Goal: Information Seeking & Learning: Learn about a topic

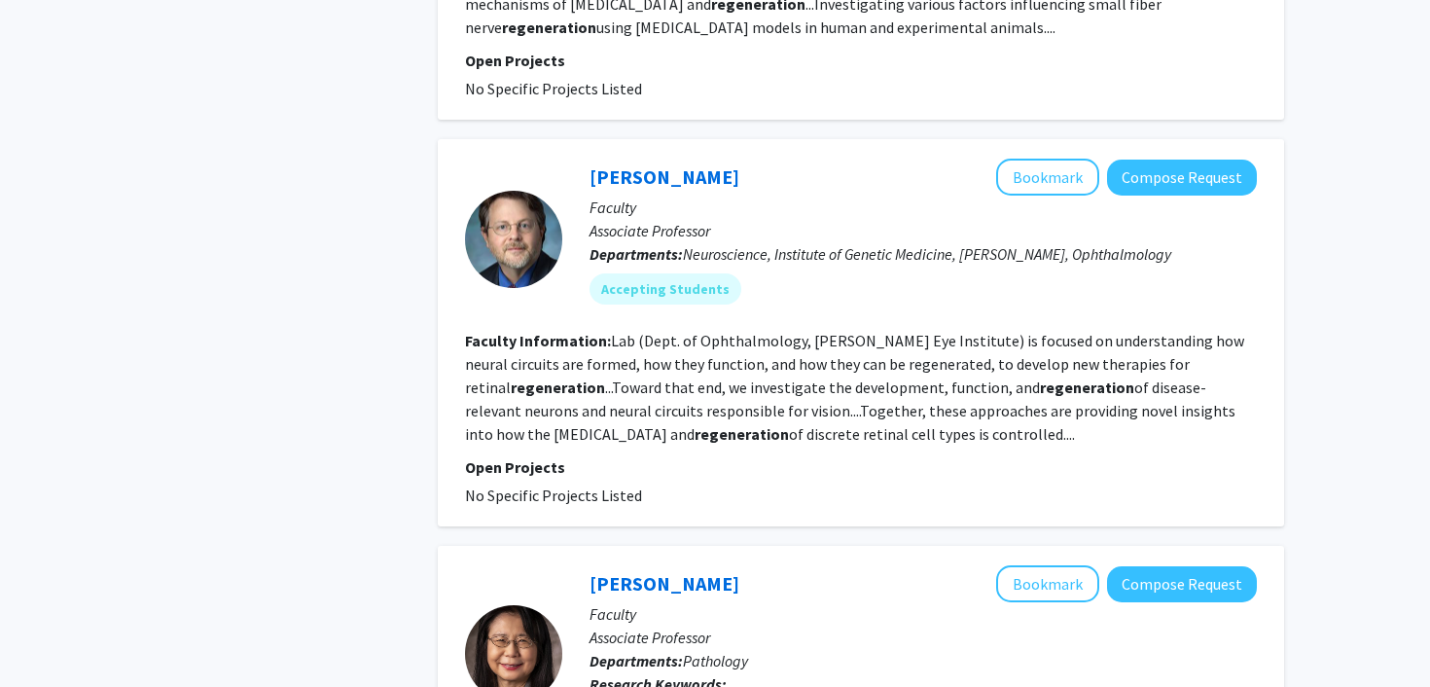
scroll to position [1524, 0]
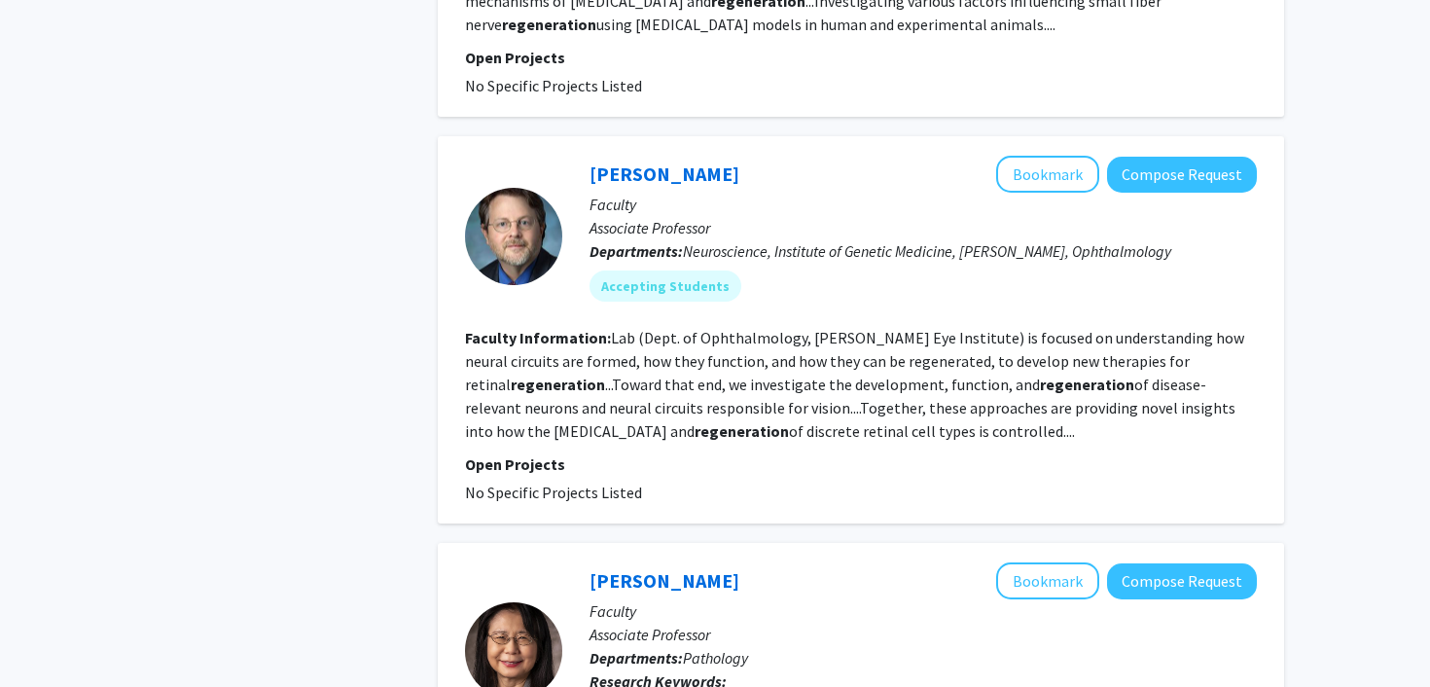
click at [549, 383] on fg-read-more "Lab (Dept. of Ophthalmology, [PERSON_NAME] Eye Institute) is focused on underst…" at bounding box center [854, 384] width 779 height 113
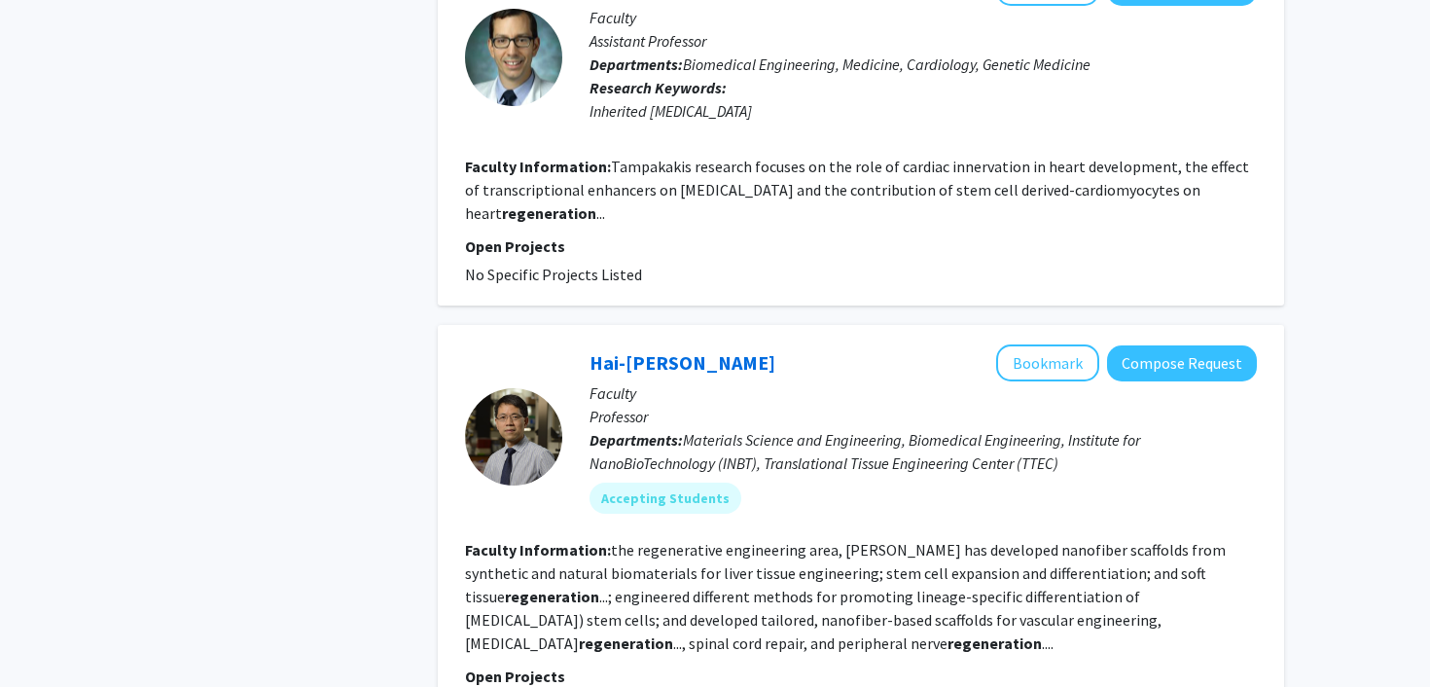
scroll to position [2877, 0]
click at [537, 234] on p "Open Projects" at bounding box center [861, 245] width 792 height 23
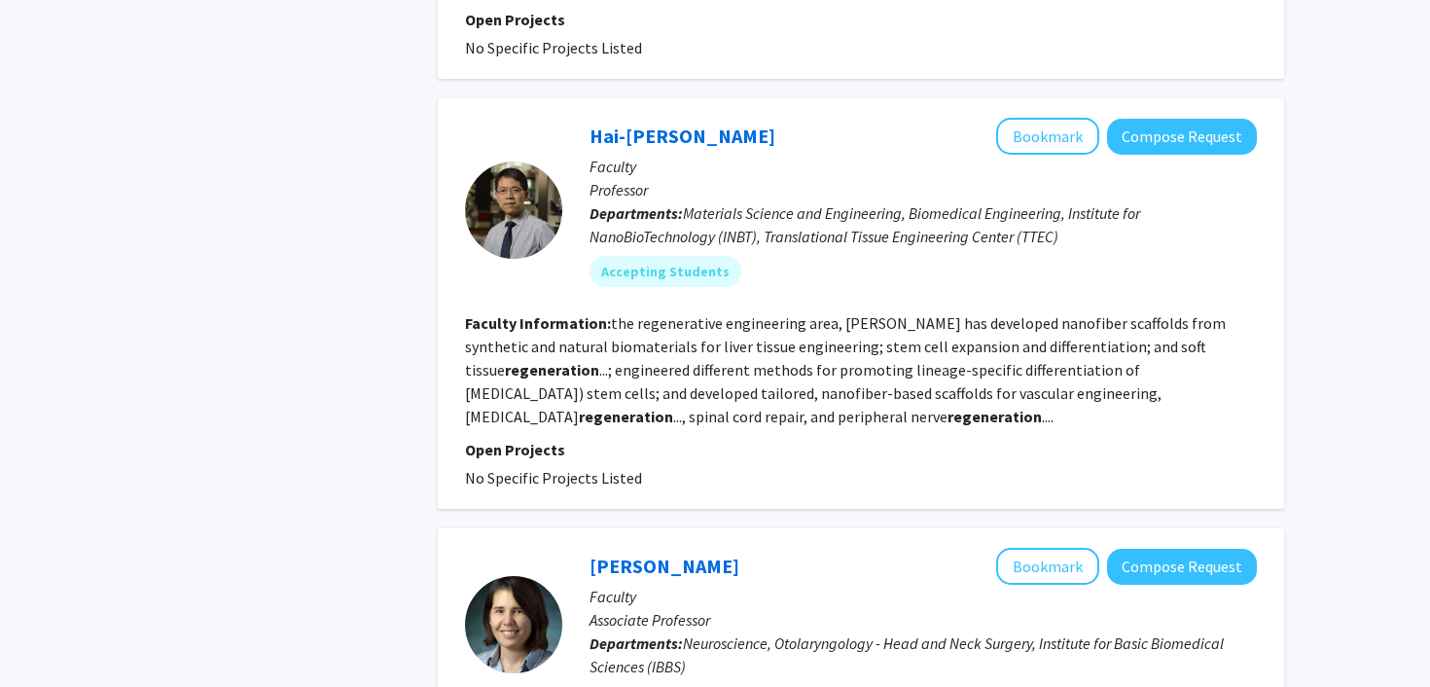
scroll to position [3104, 0]
click at [692, 345] on fg-read-more "the regenerative engineering area, [PERSON_NAME] has developed nanofiber scaffo…" at bounding box center [845, 368] width 761 height 113
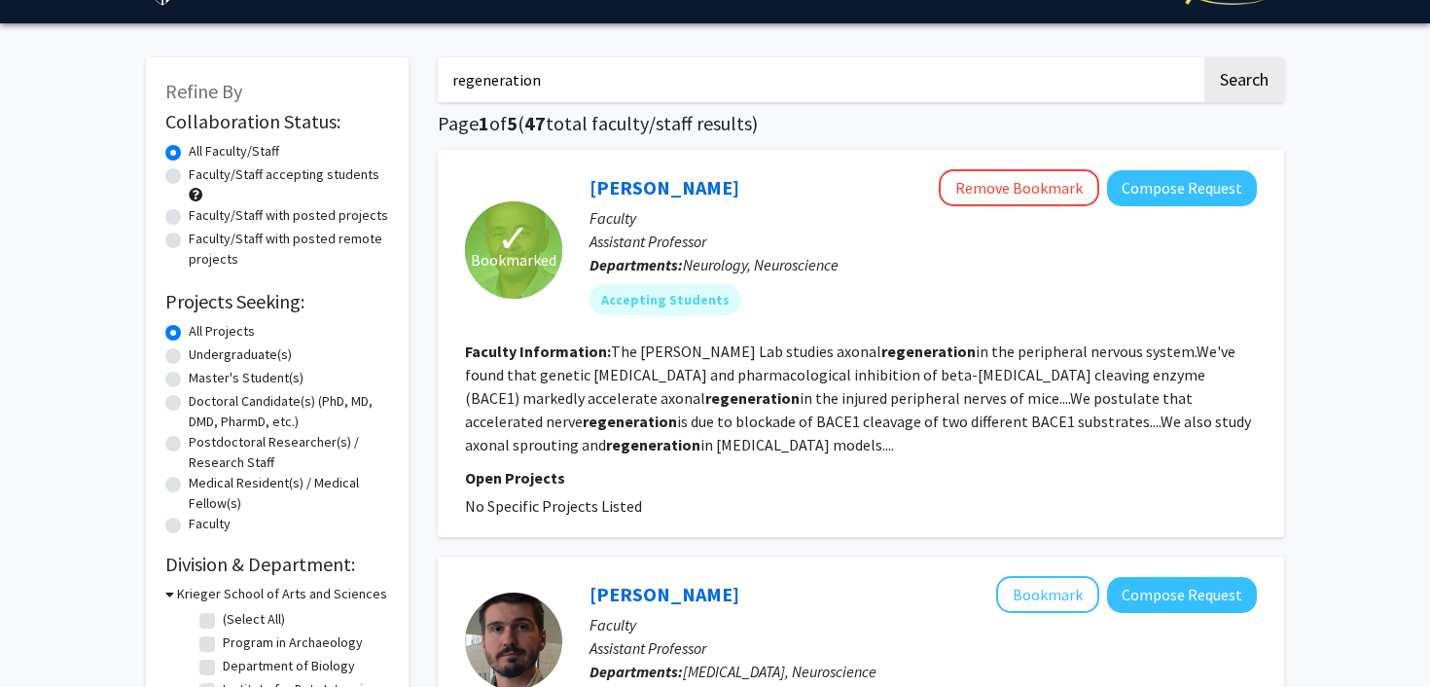
scroll to position [0, 0]
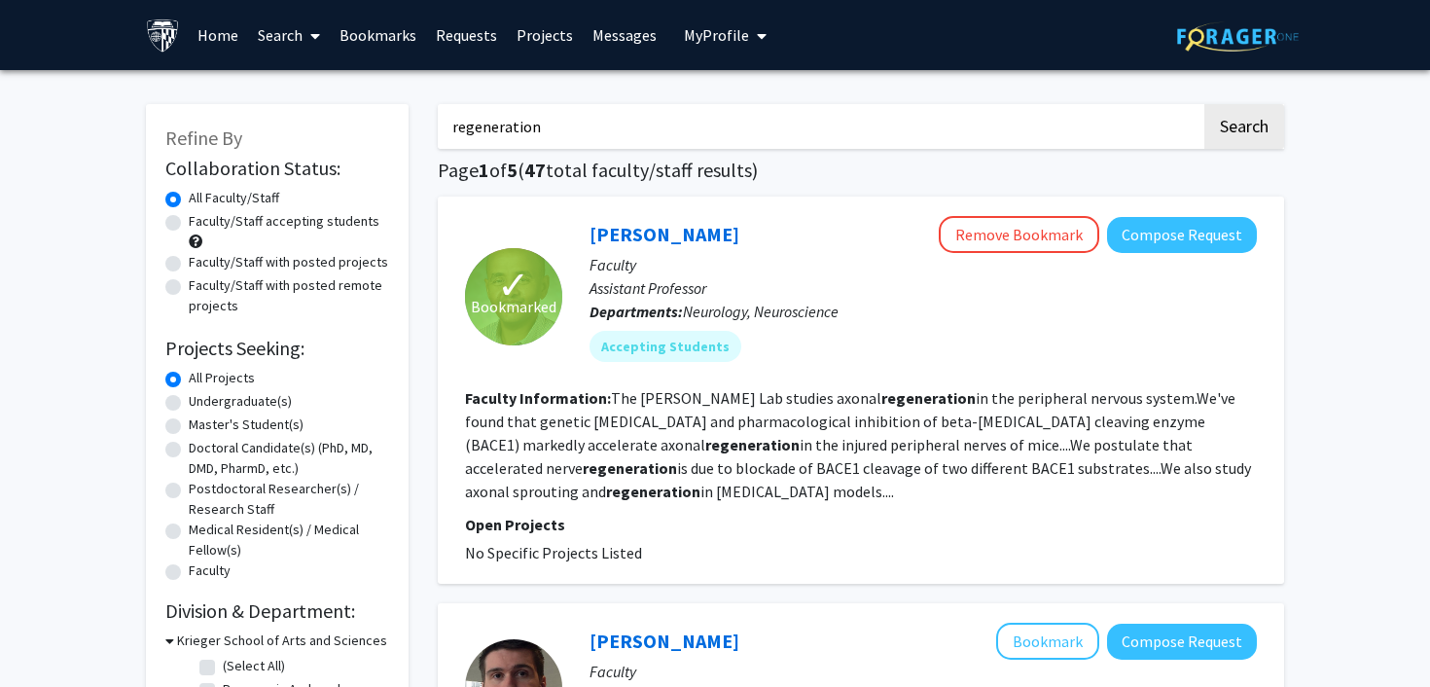
click at [457, 134] on input "regeneration" at bounding box center [820, 126] width 764 height 45
click at [455, 134] on input "regeneration" at bounding box center [820, 126] width 764 height 45
click at [451, 128] on input "regeneration" at bounding box center [820, 126] width 764 height 45
click at [1204, 104] on button "Search" at bounding box center [1244, 126] width 80 height 45
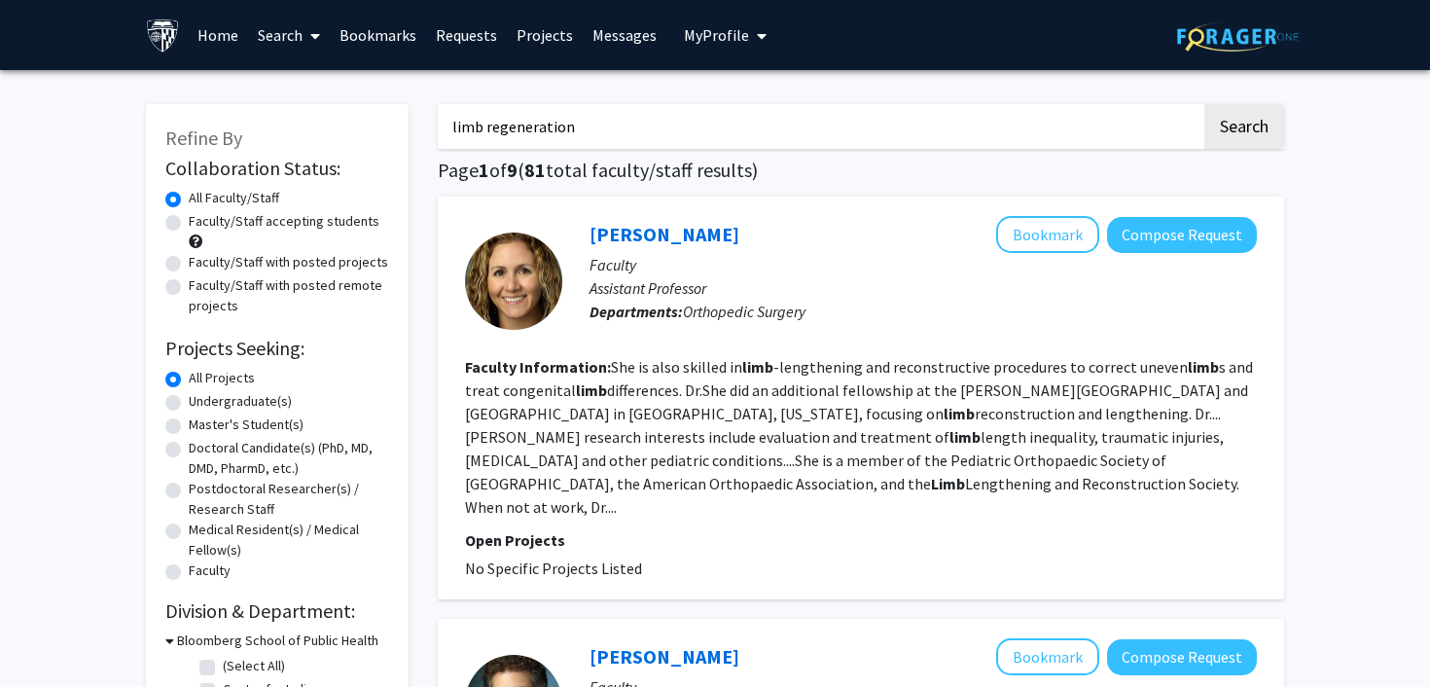
click at [467, 118] on input "limb regeneration" at bounding box center [820, 126] width 764 height 45
type input "bone regeneration"
click at [1204, 104] on button "Search" at bounding box center [1244, 126] width 80 height 45
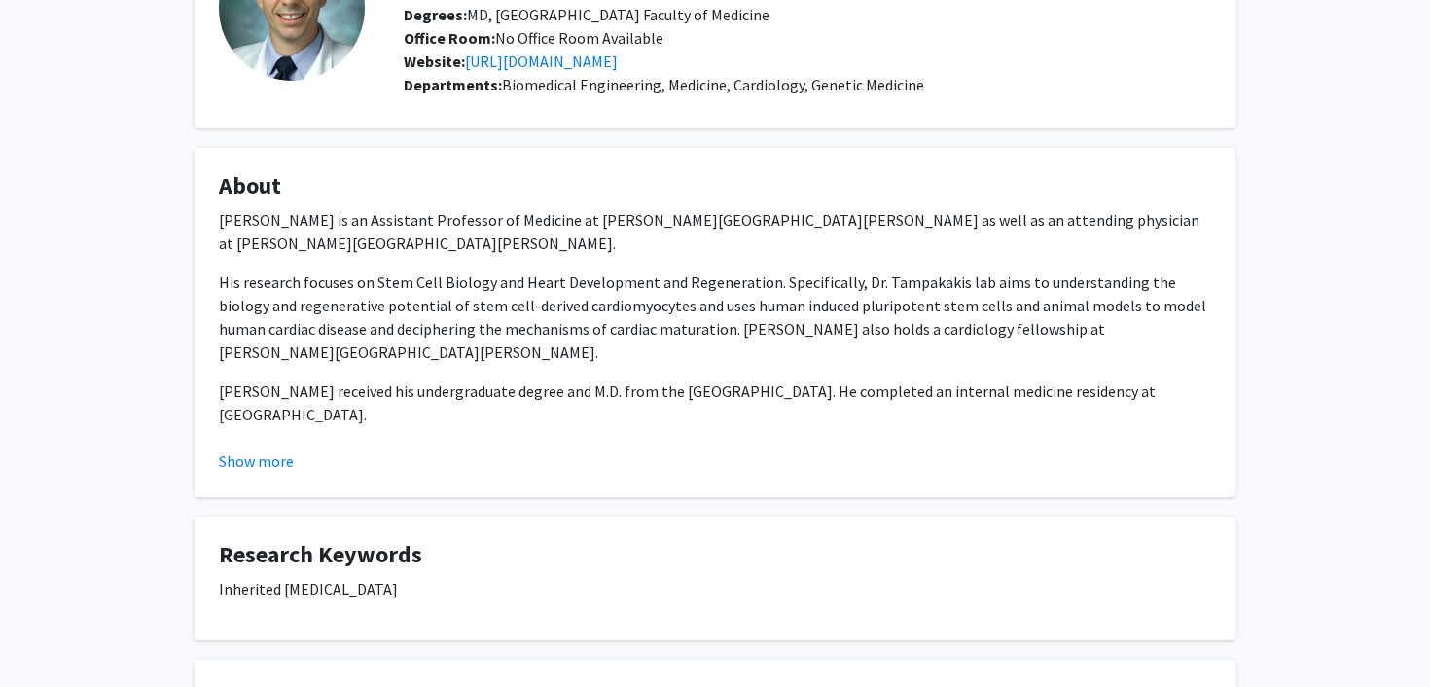
scroll to position [175, 0]
click at [280, 449] on button "Show more" at bounding box center [256, 460] width 75 height 23
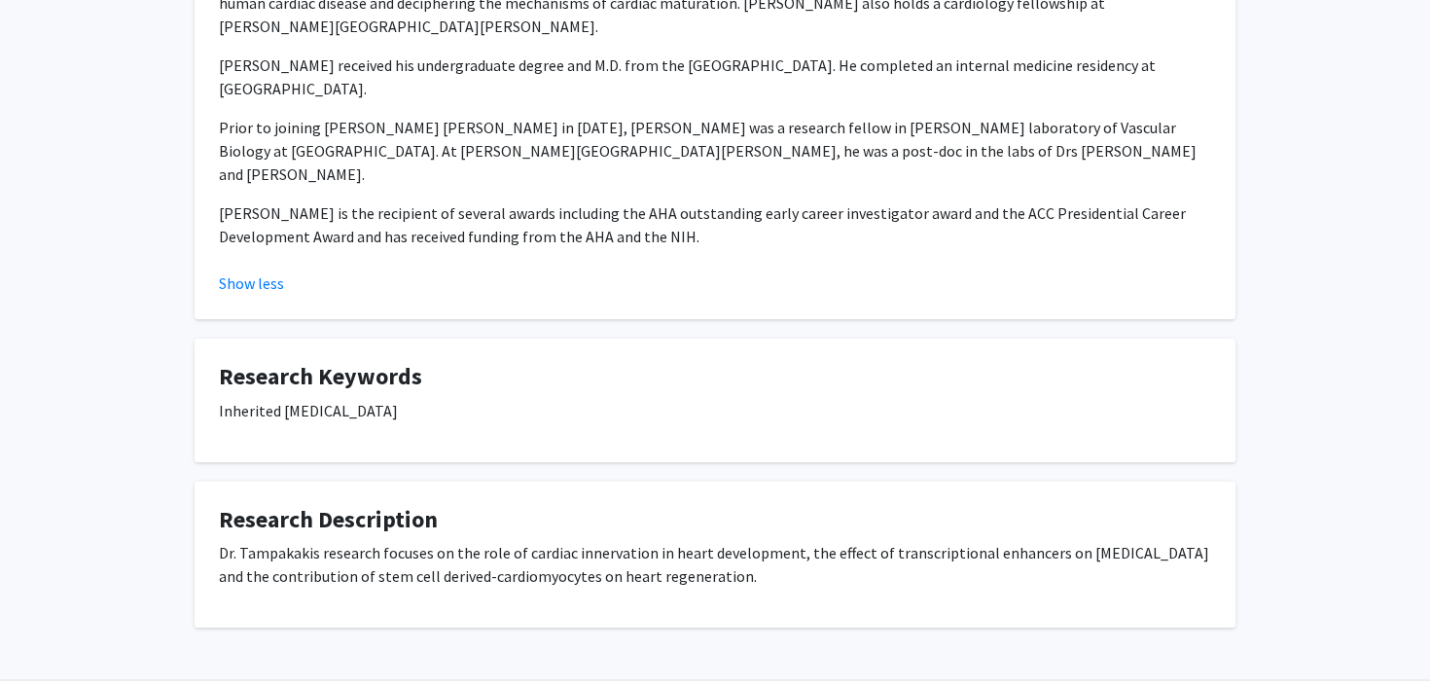
scroll to position [516, 0]
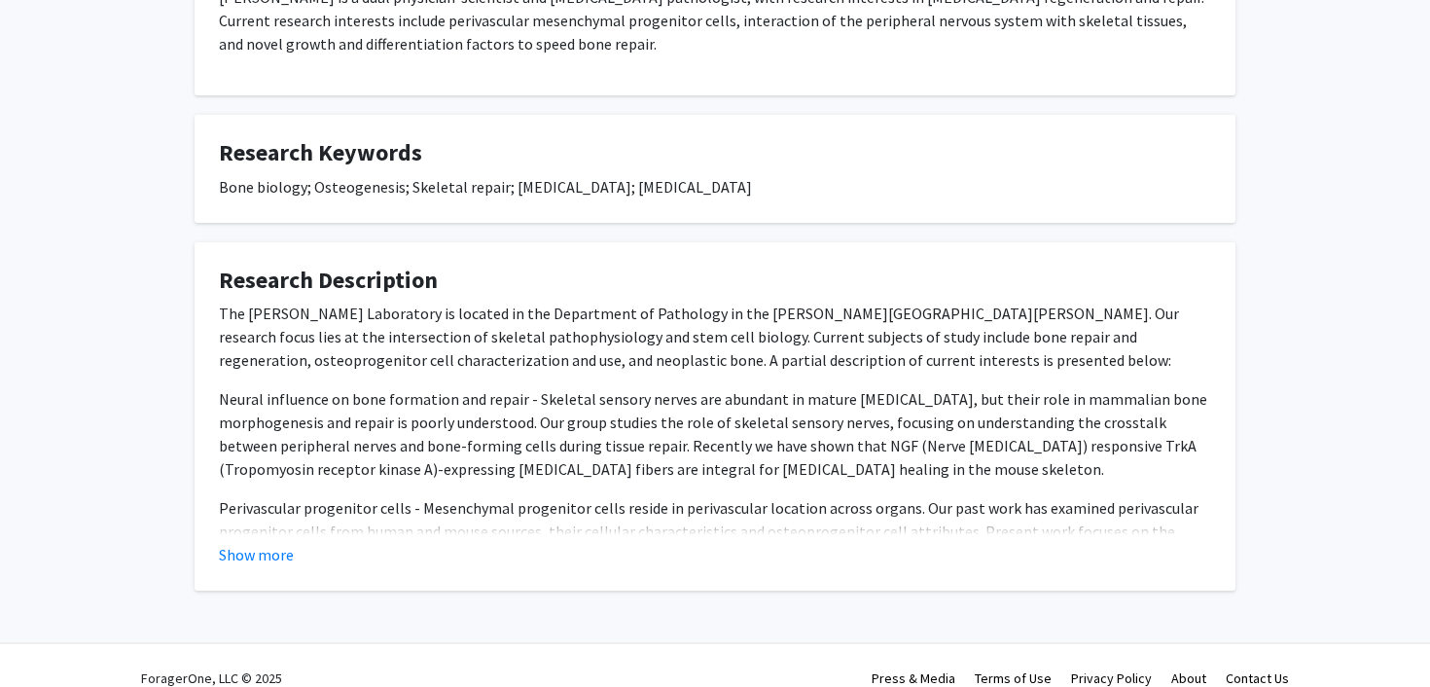
scroll to position [508, 0]
click at [256, 541] on button "Show more" at bounding box center [256, 552] width 75 height 23
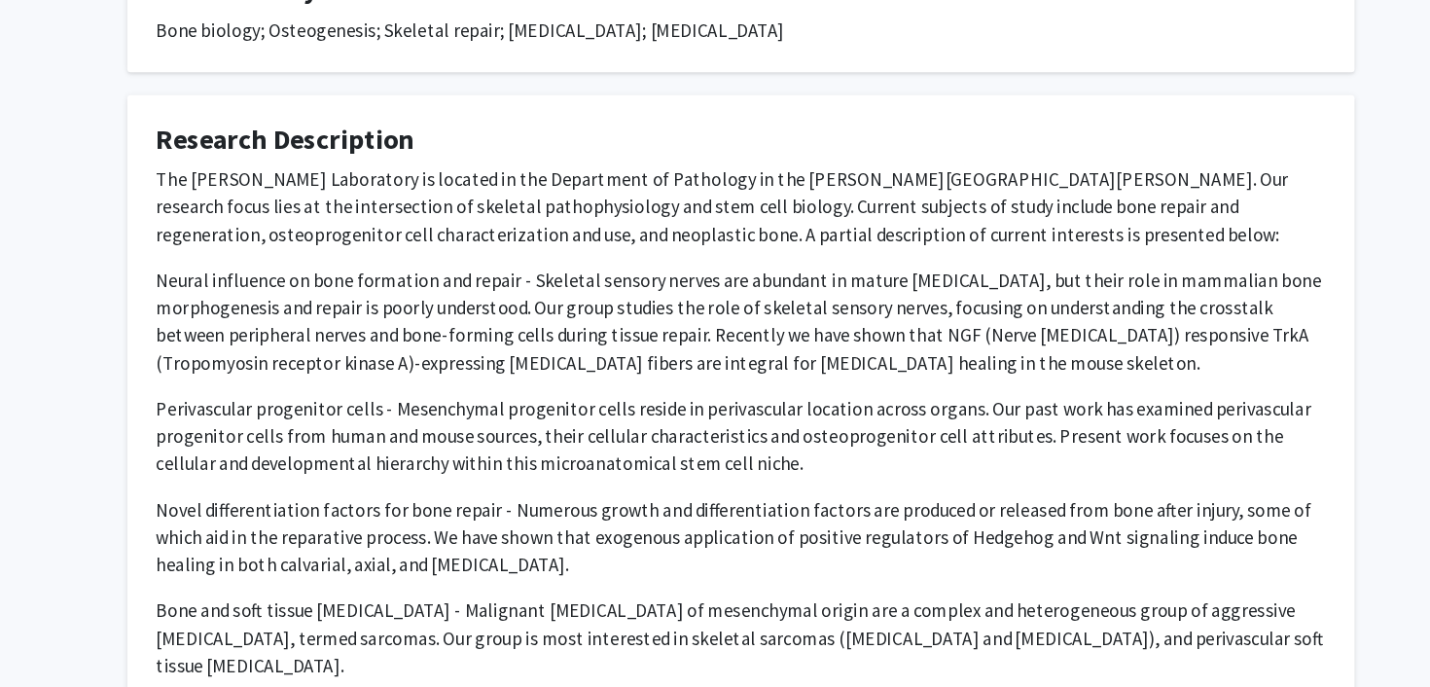
scroll to position [567, 0]
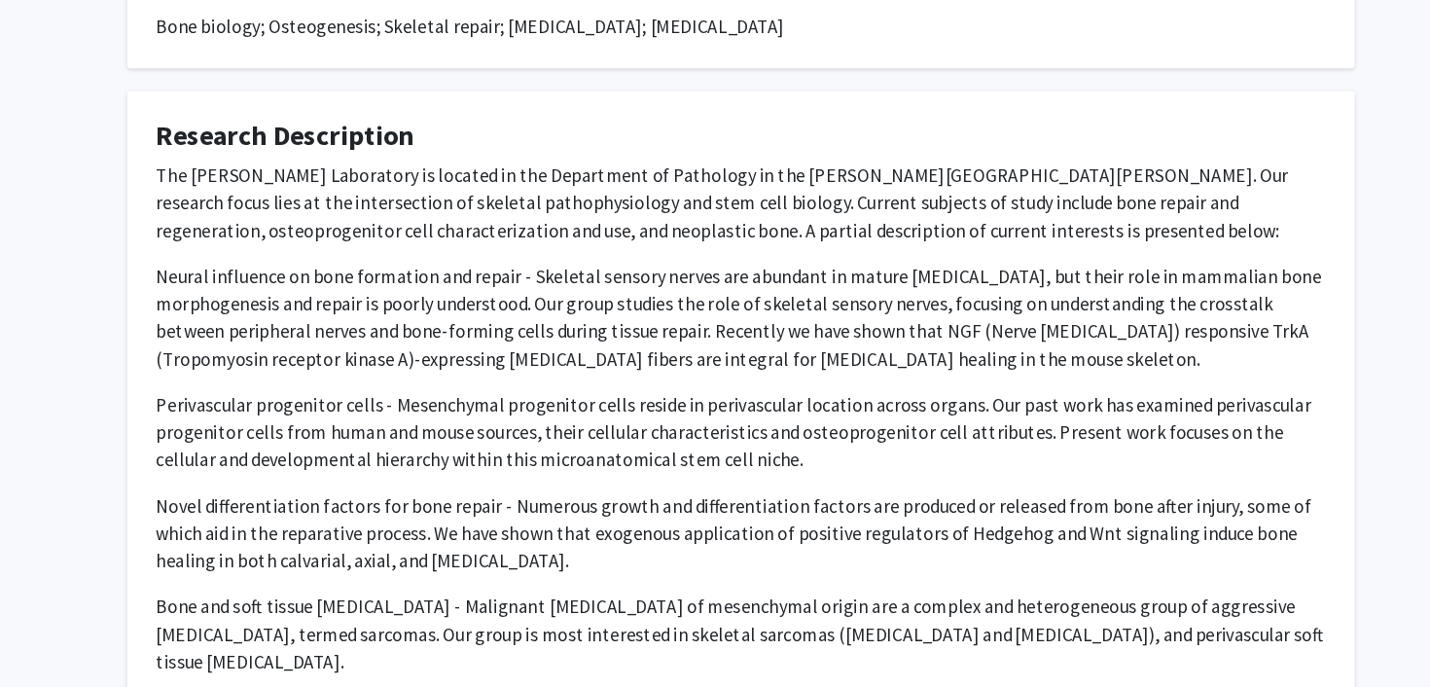
click at [635, 437] on span "Perivascular progenitor cells - Mesenchymal progenitor cells reside in perivasc…" at bounding box center [709, 470] width 980 height 66
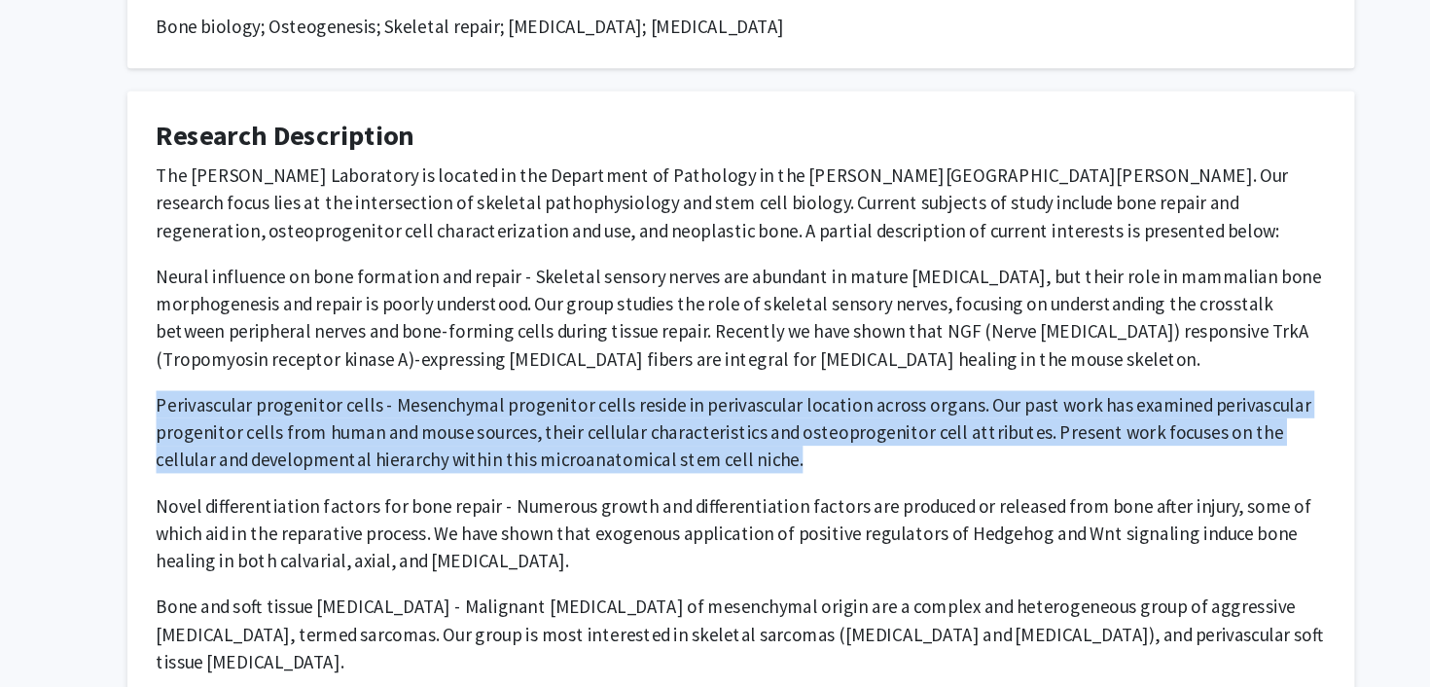
click at [648, 374] on p "Neural influence on bone formation and repair - Skeletal sensory nerves are abu…" at bounding box center [715, 372] width 992 height 93
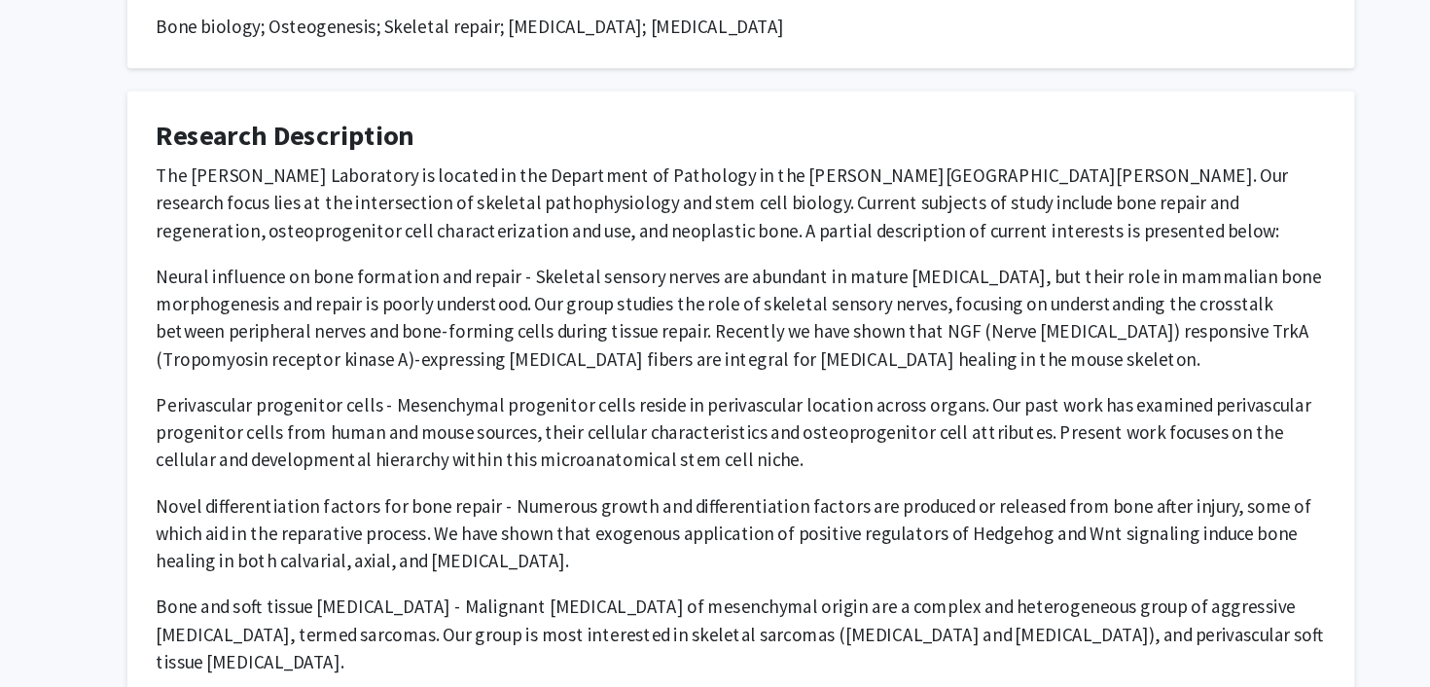
click at [648, 374] on p "Neural influence on bone formation and repair - Skeletal sensory nerves are abu…" at bounding box center [715, 372] width 992 height 93
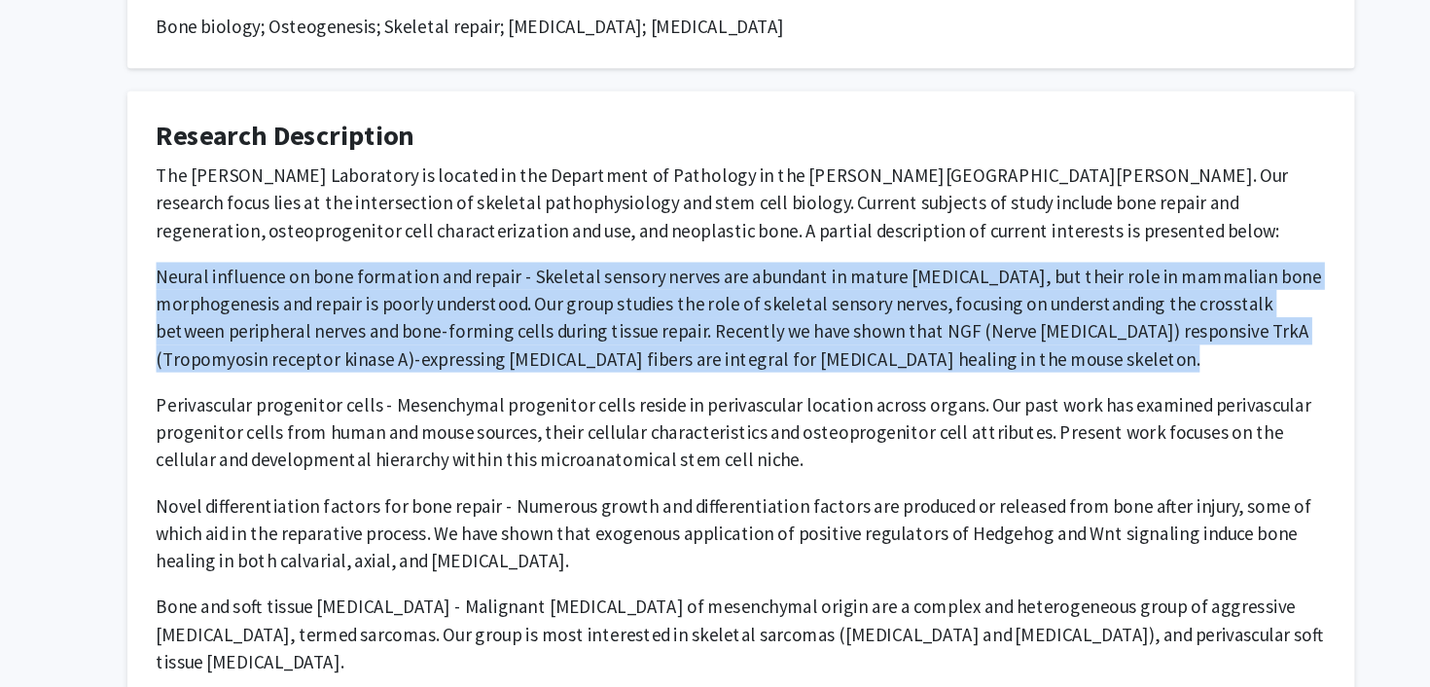
click at [669, 399] on div "The James Laboratory is located in the Department of Pathology in the Johns Hop…" at bounding box center [715, 458] width 992 height 436
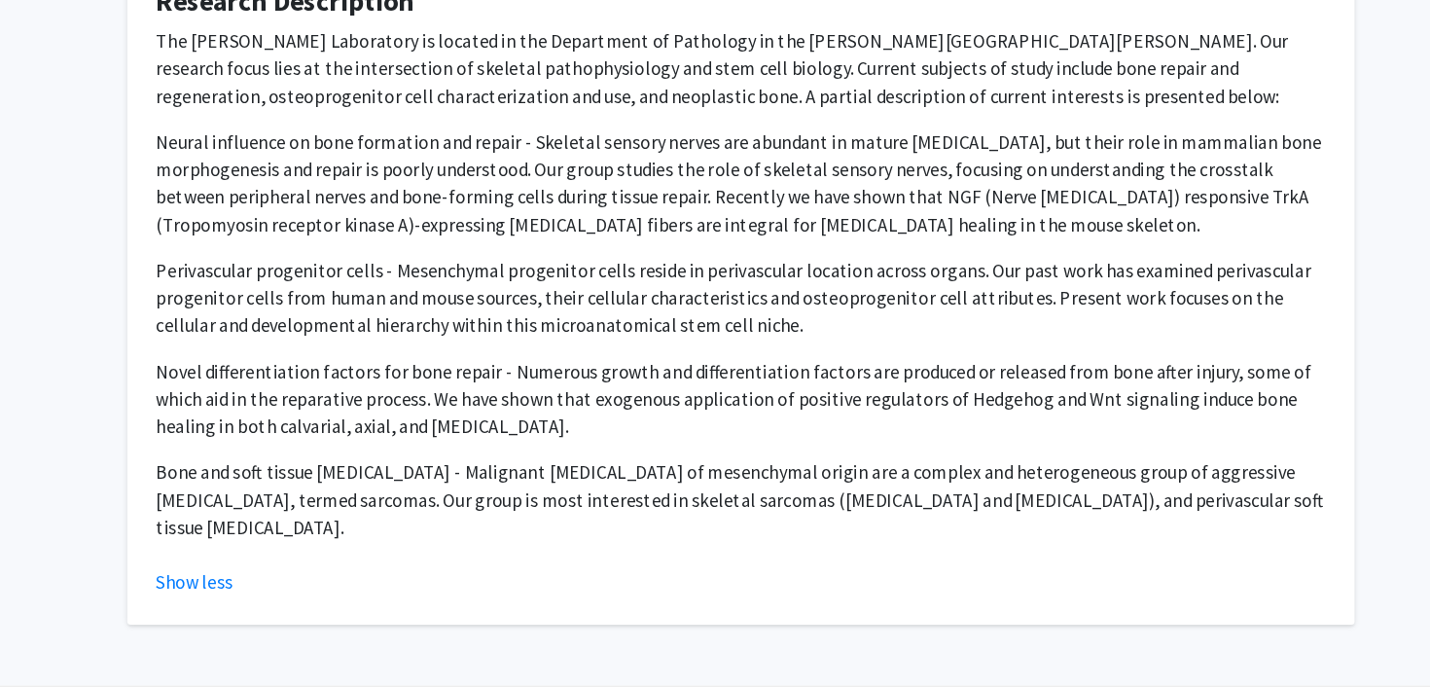
scroll to position [686, 0]
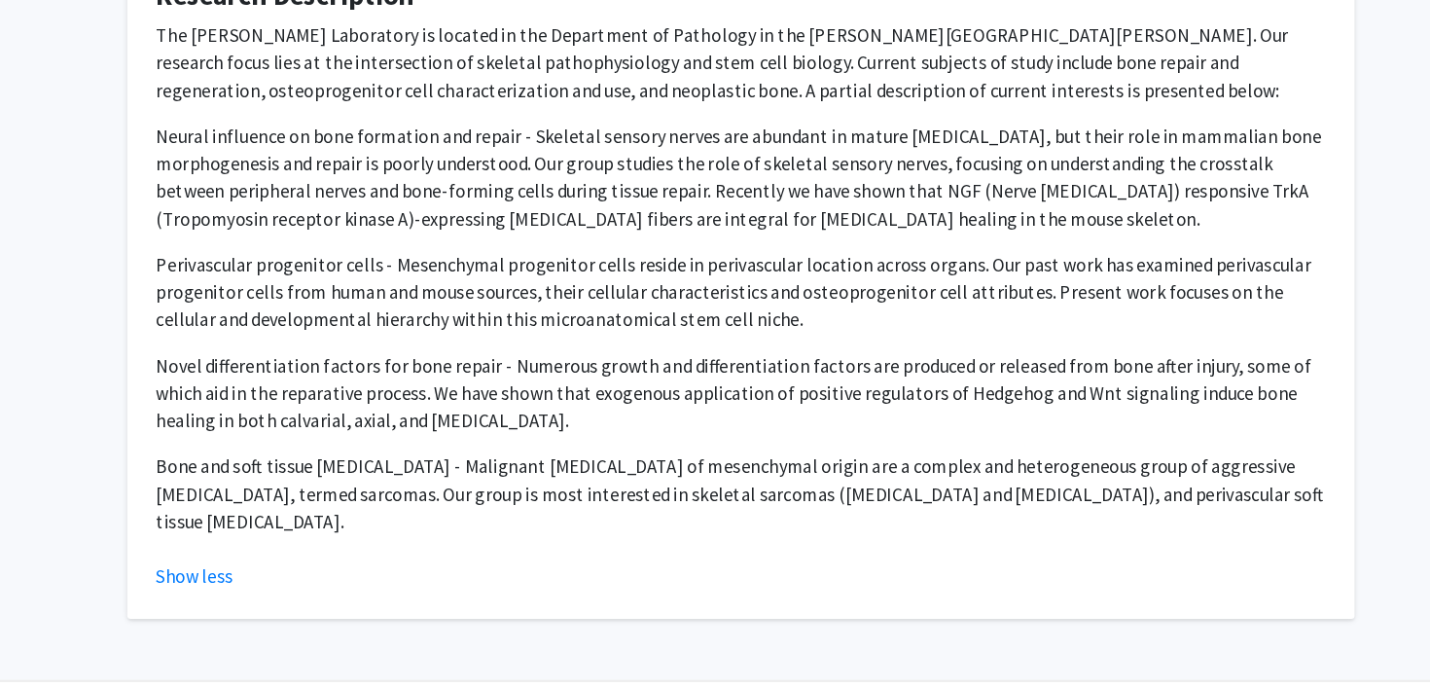
click at [669, 404] on span "Novel differentiation factors for bone repair - Numerous growth and differentia…" at bounding box center [709, 437] width 980 height 66
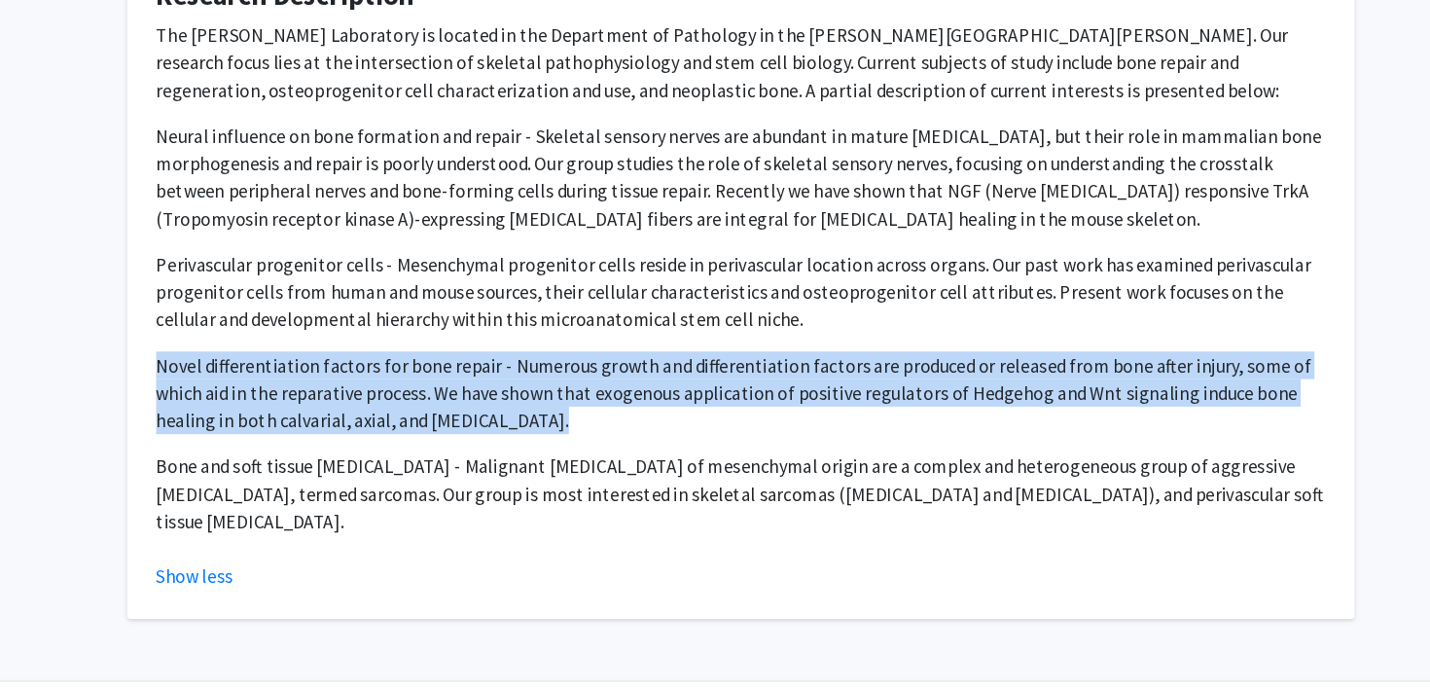
click at [686, 436] on p "Novel differentiation factors for bone repair - Numerous growth and differentia…" at bounding box center [715, 437] width 992 height 70
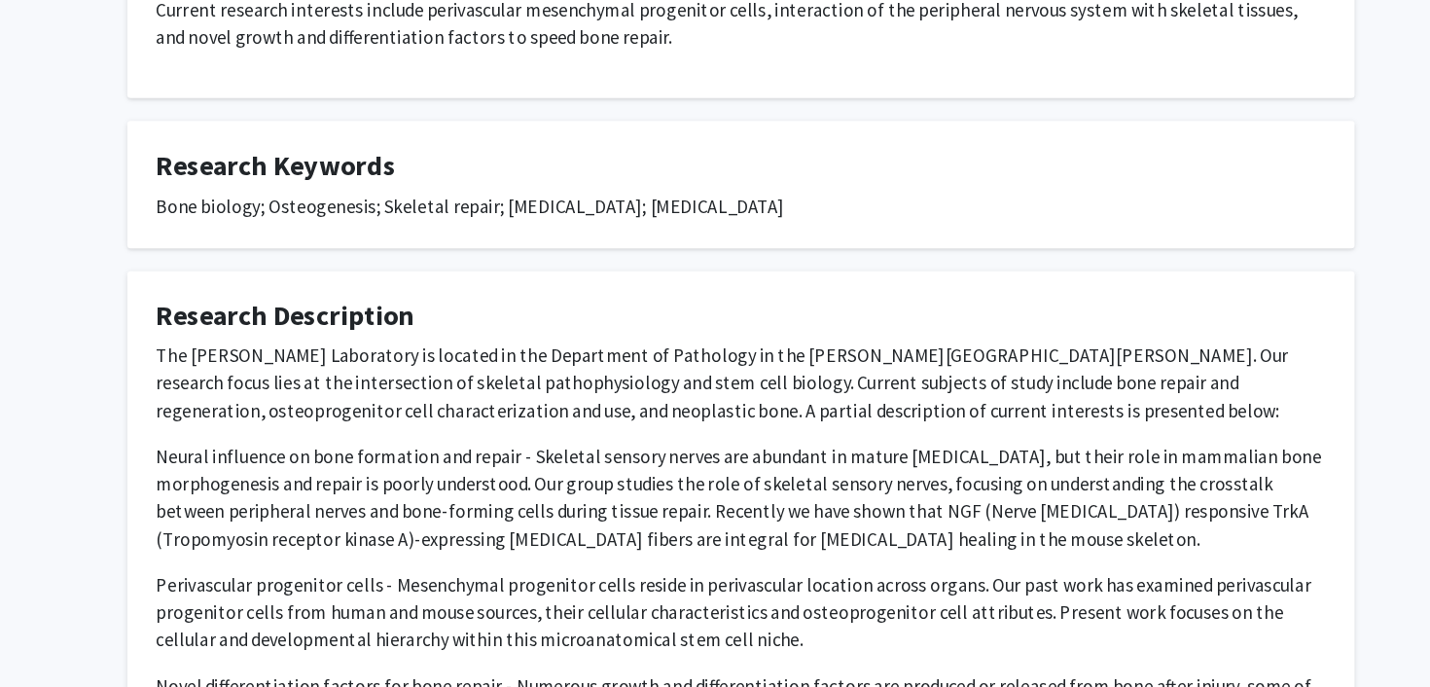
scroll to position [0, 0]
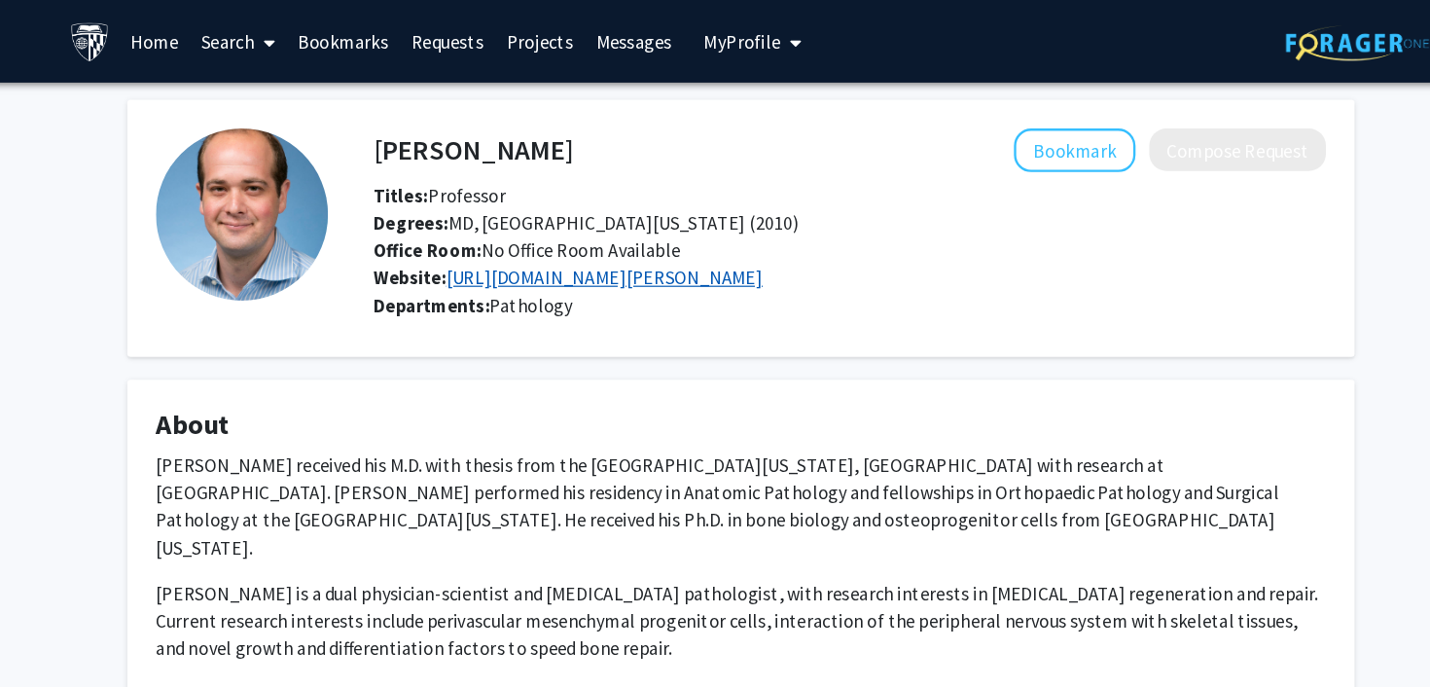
click at [547, 236] on link "https://labs.pathology.jhu.edu/james/" at bounding box center [599, 235] width 269 height 19
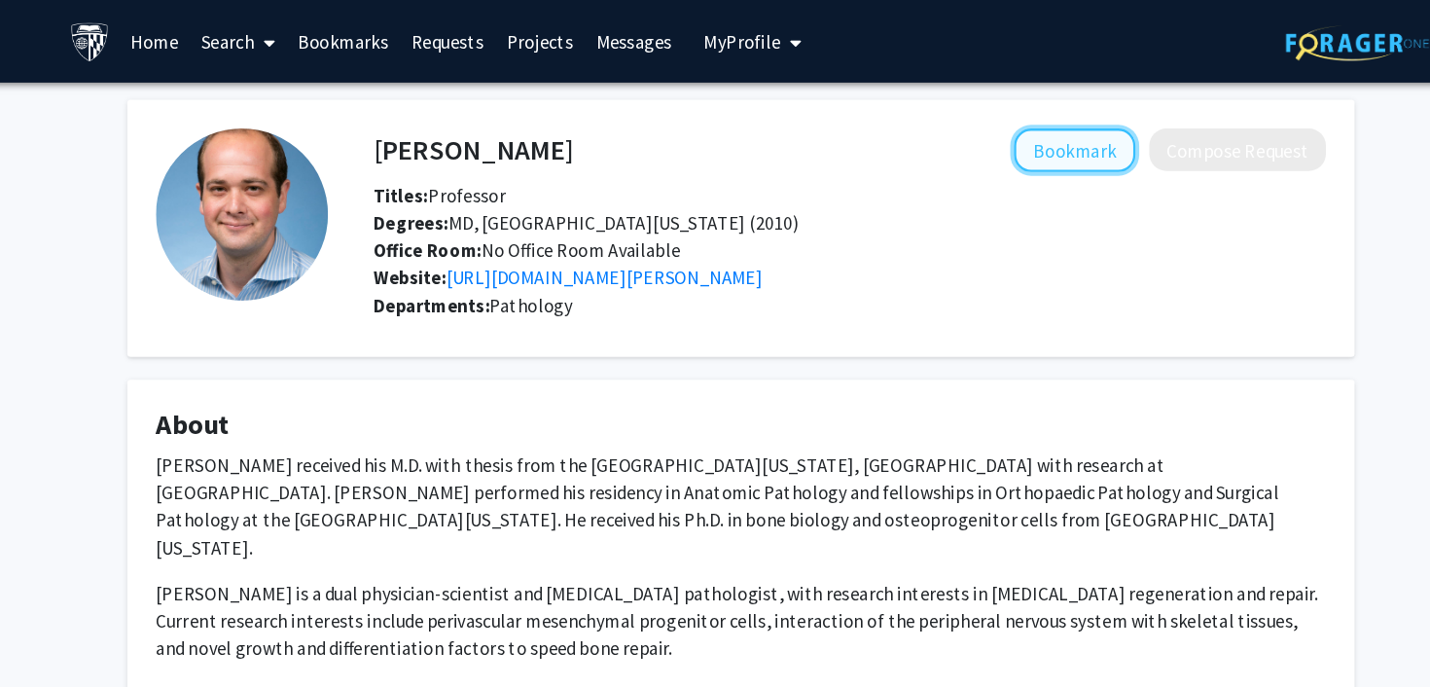
click at [971, 124] on button "Bookmark" at bounding box center [998, 127] width 103 height 37
